Goal: Task Accomplishment & Management: Manage account settings

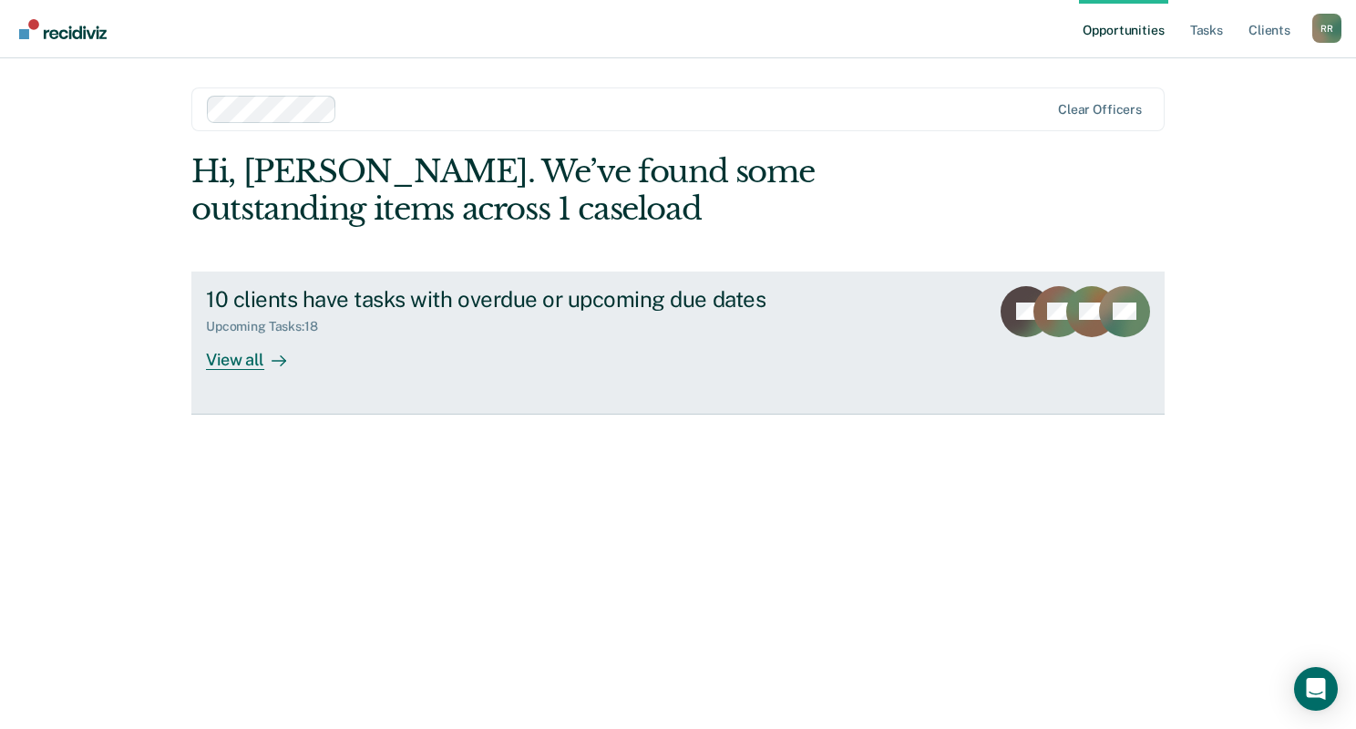
click at [251, 354] on div "View all" at bounding box center [257, 352] width 102 height 36
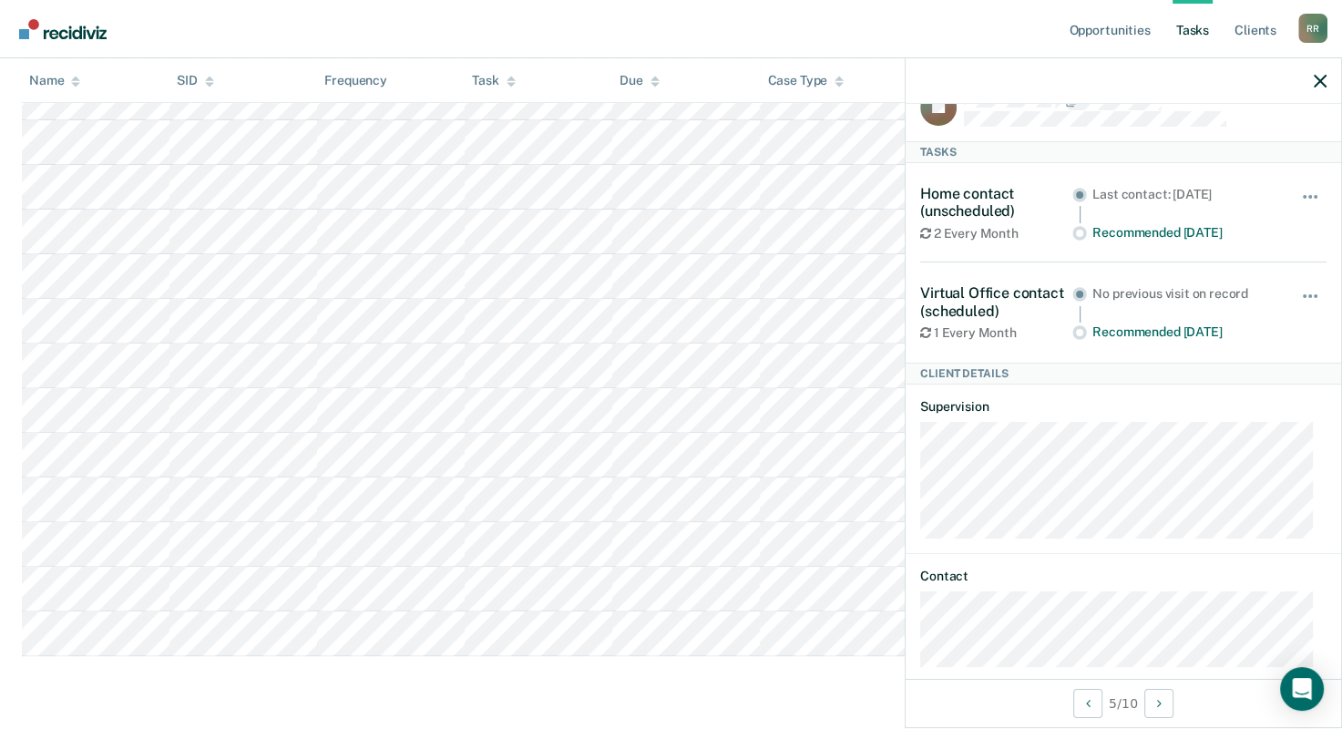
scroll to position [58, 0]
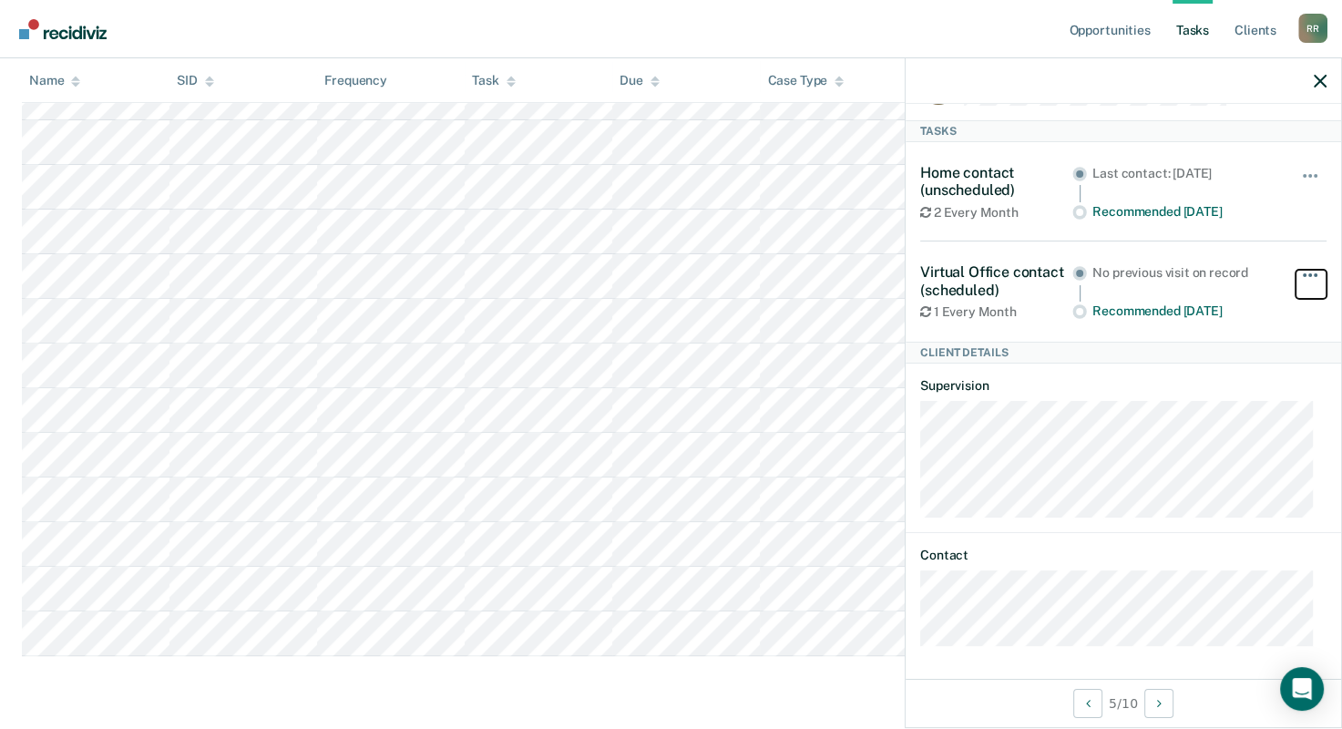
click at [1298, 271] on button "button" at bounding box center [1311, 284] width 31 height 29
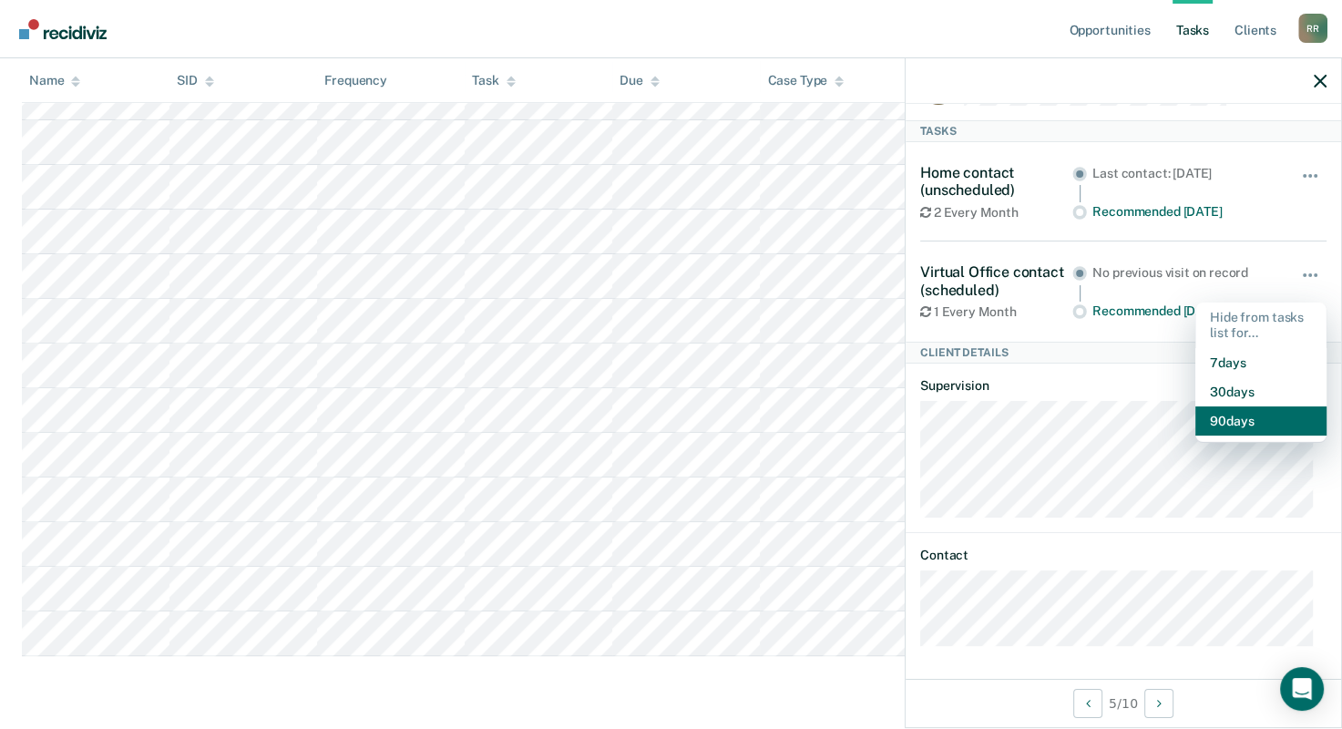
click at [1228, 412] on button "90 days" at bounding box center [1261, 420] width 131 height 29
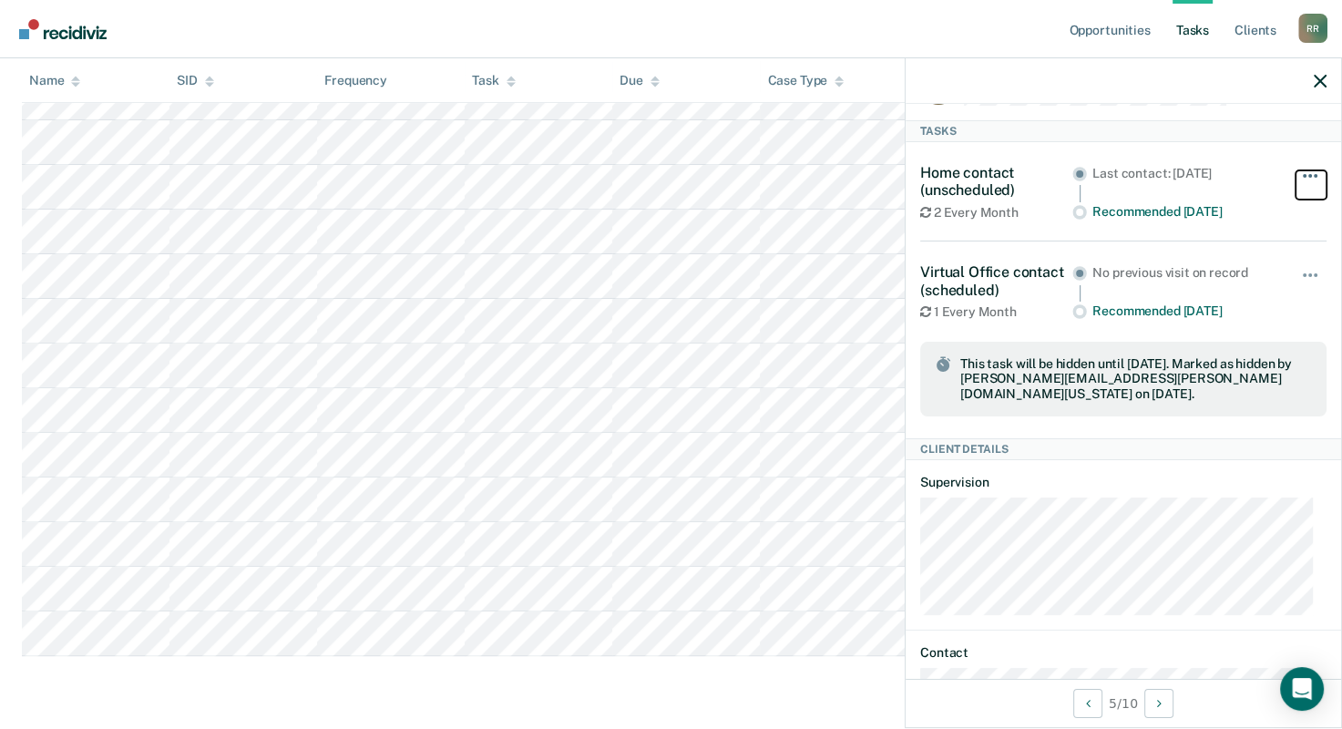
click at [1296, 177] on button "button" at bounding box center [1311, 184] width 31 height 29
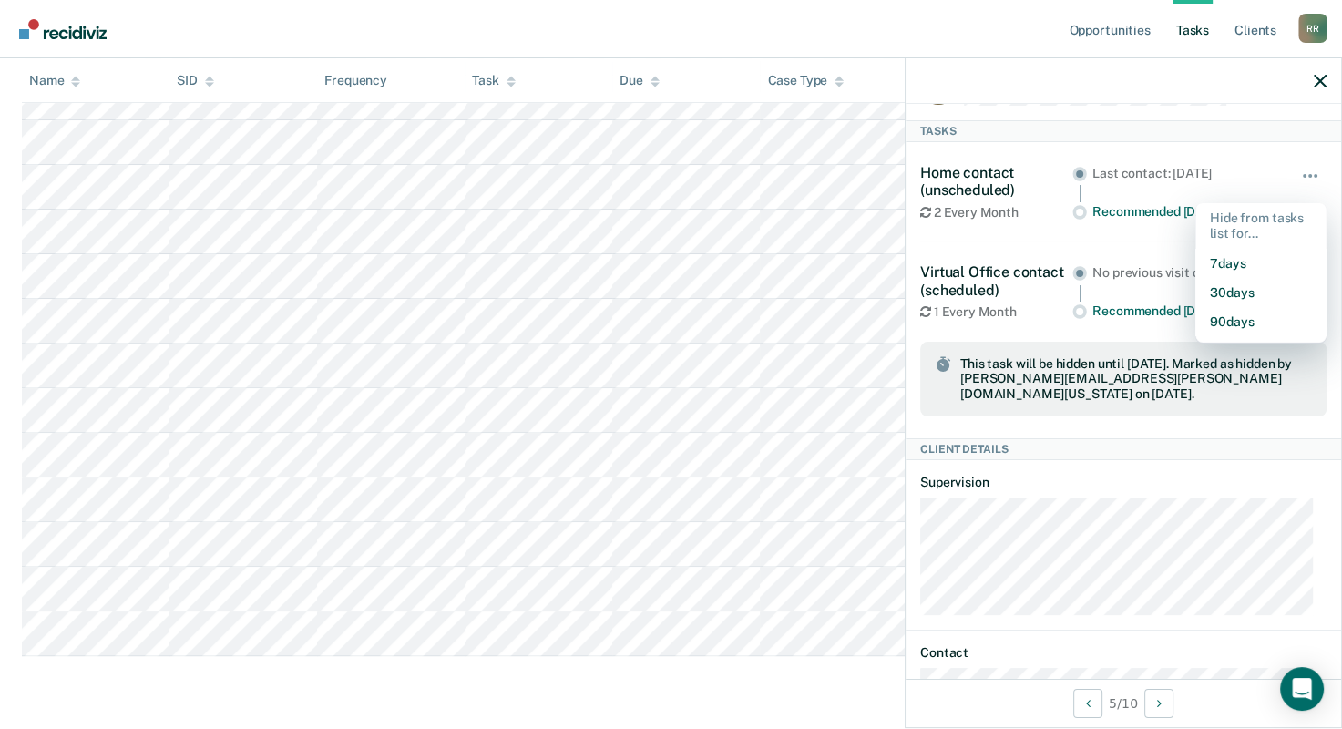
click at [1246, 190] on div "Last contact: [DATE]" at bounding box center [1184, 181] width 183 height 30
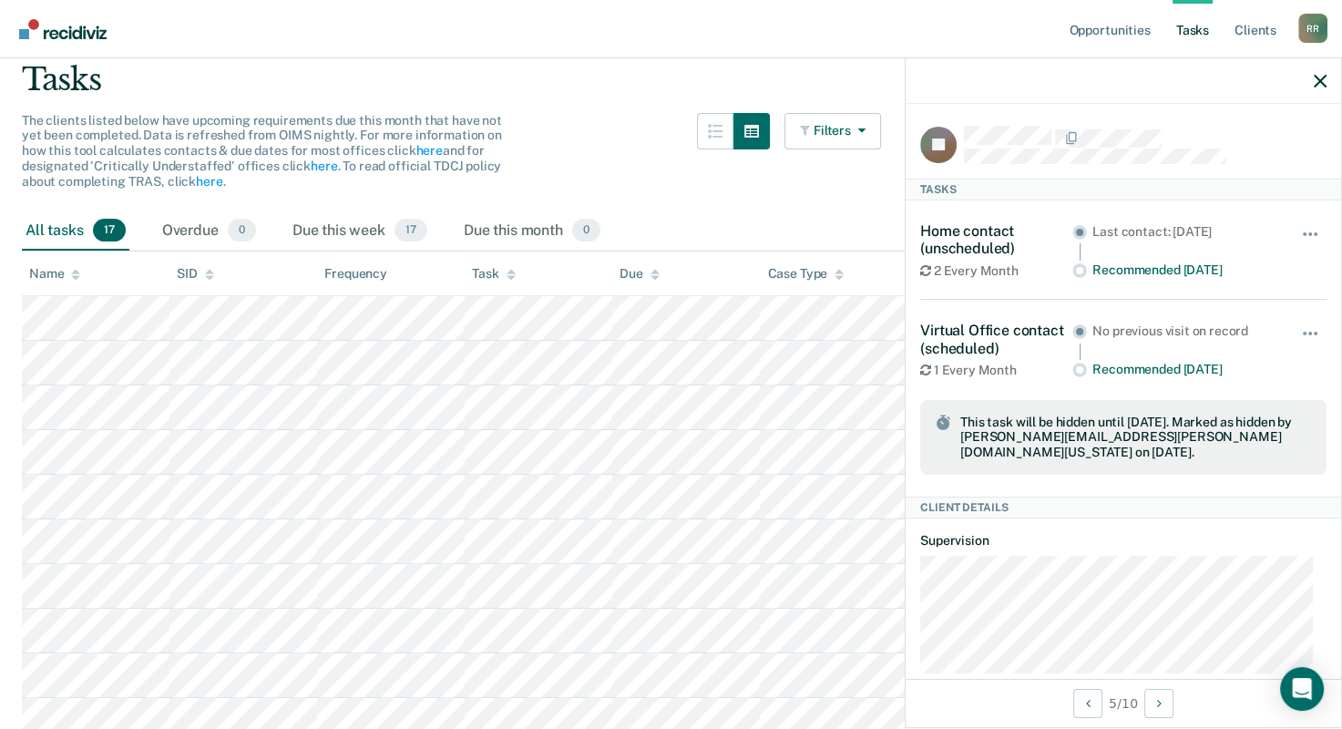
scroll to position [9, 0]
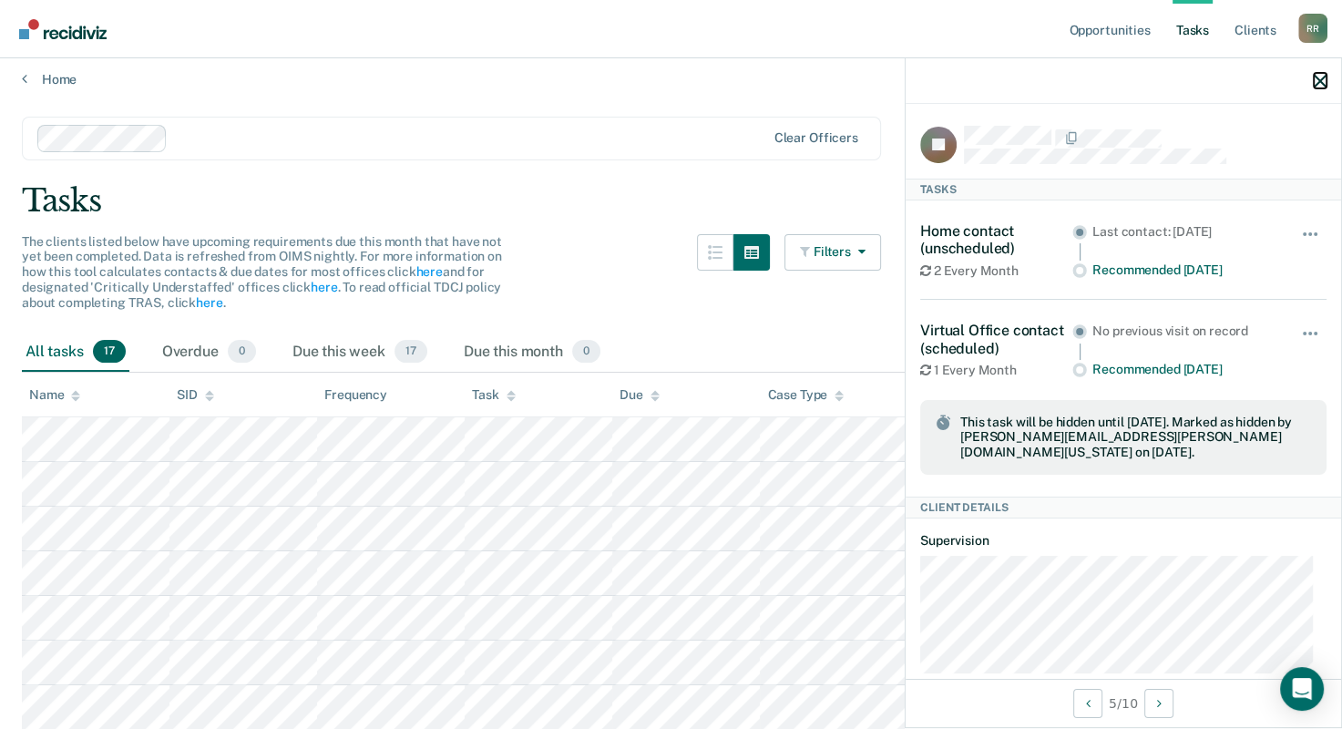
click at [1318, 80] on icon "button" at bounding box center [1320, 81] width 13 height 13
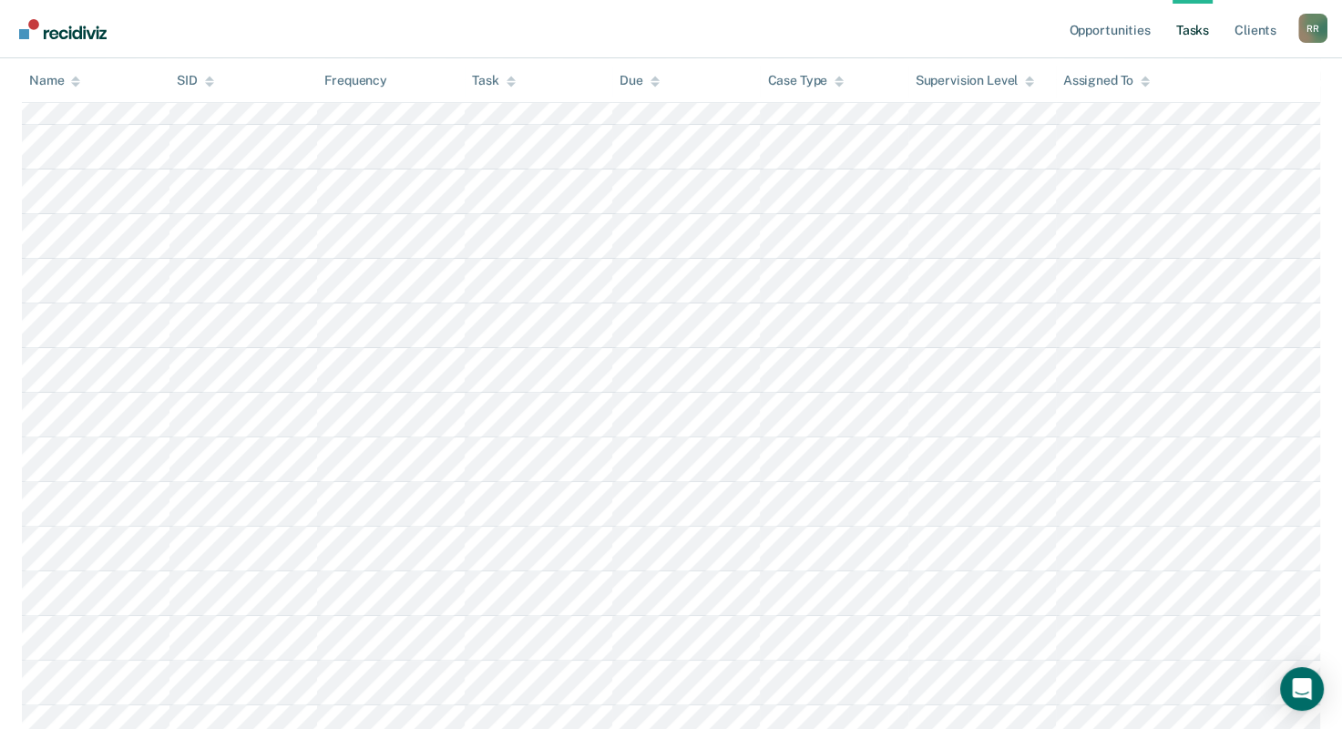
scroll to position [556, 0]
